Goal: Find specific page/section: Find specific page/section

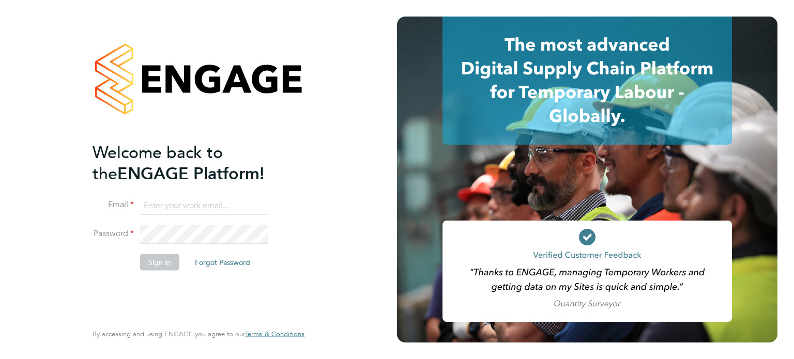
type input "[EMAIL_ADDRESS][DOMAIN_NAME]"
drag, startPoint x: 151, startPoint y: 270, endPoint x: 152, endPoint y: 263, distance: 7.4
click at [152, 263] on li "Sign In Forgot Password" at bounding box center [194, 267] width 202 height 27
click at [152, 263] on button "Sign In" at bounding box center [159, 262] width 39 height 17
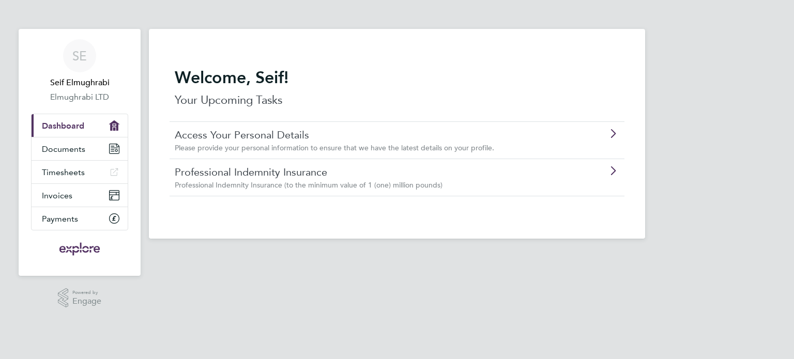
click at [330, 176] on link "Professional Indemnity Insurance" at bounding box center [368, 171] width 386 height 13
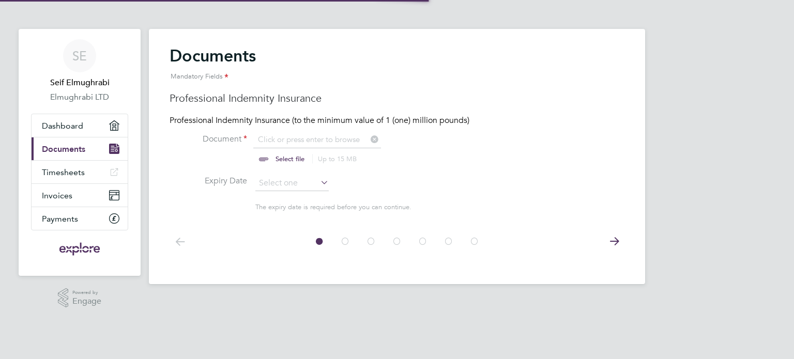
scroll to position [13, 128]
click at [614, 239] on icon at bounding box center [614, 241] width 21 height 23
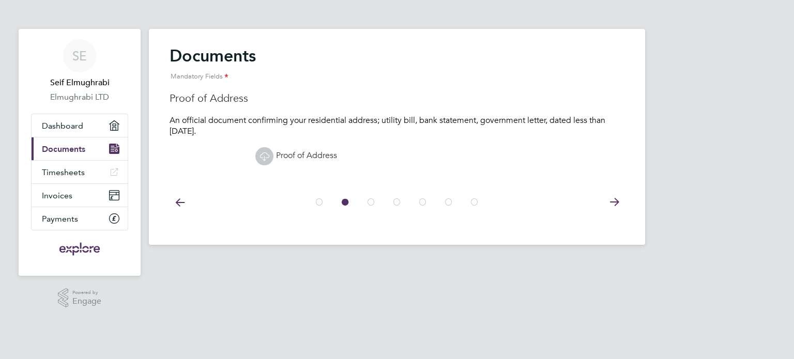
click at [617, 206] on icon at bounding box center [614, 202] width 21 height 23
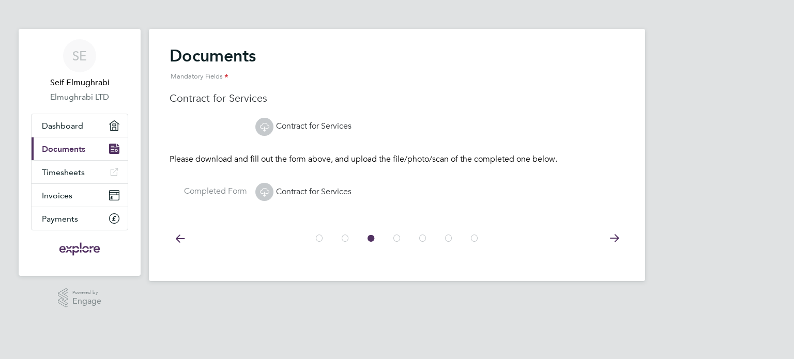
click at [617, 240] on icon at bounding box center [614, 238] width 21 height 23
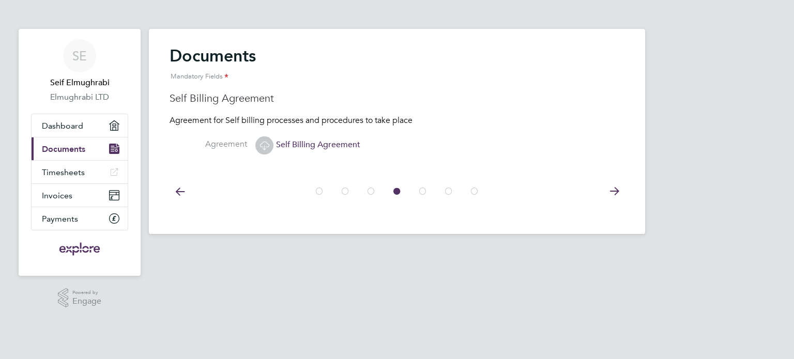
click at [614, 190] on icon at bounding box center [614, 191] width 21 height 23
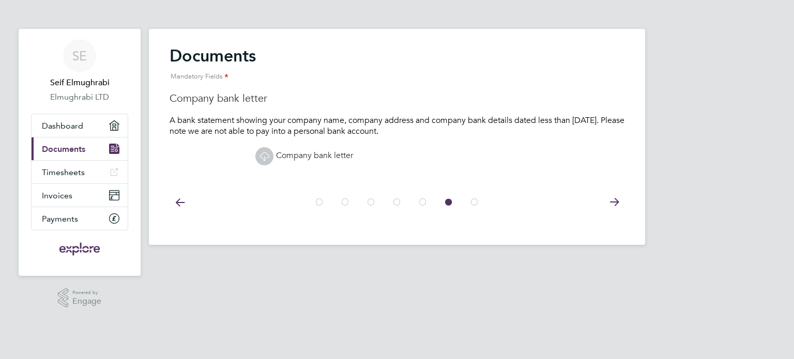
click at [614, 200] on icon at bounding box center [614, 202] width 21 height 23
